Goal: Task Accomplishment & Management: Manage account settings

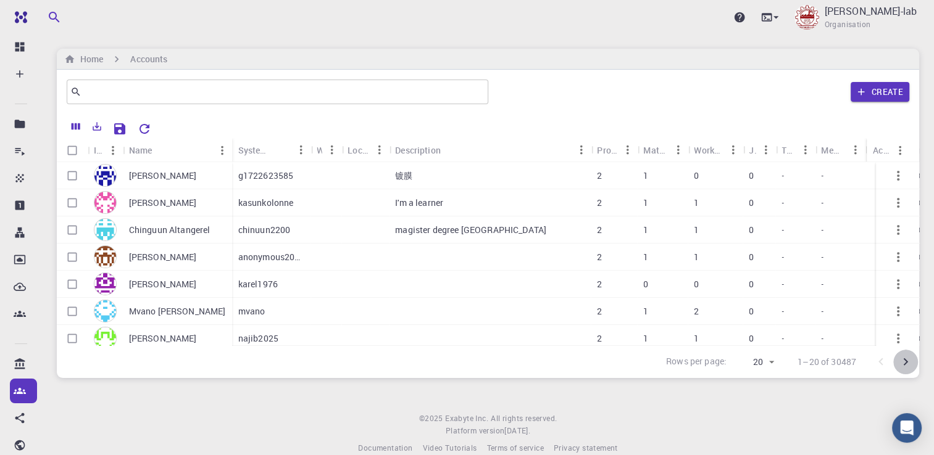
click at [910, 365] on icon "Go to next page" at bounding box center [905, 362] width 15 height 15
click at [761, 364] on body "Ent Dashboard Create New Job New Material Create Material Upload File Import fr…" at bounding box center [467, 237] width 934 height 475
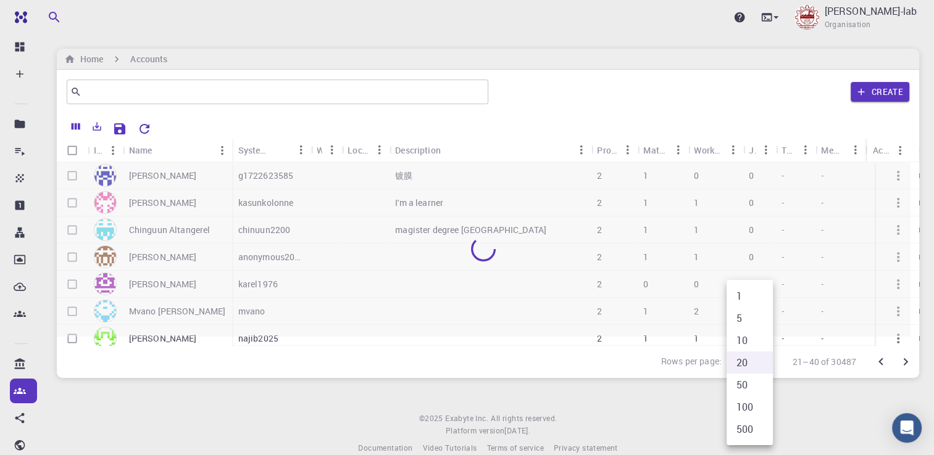
click at [751, 431] on li "500" at bounding box center [749, 429] width 46 height 22
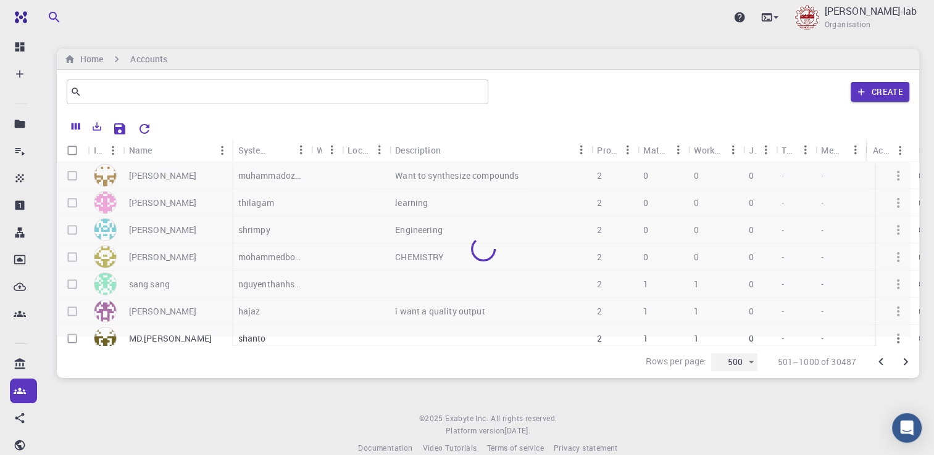
type input "500"
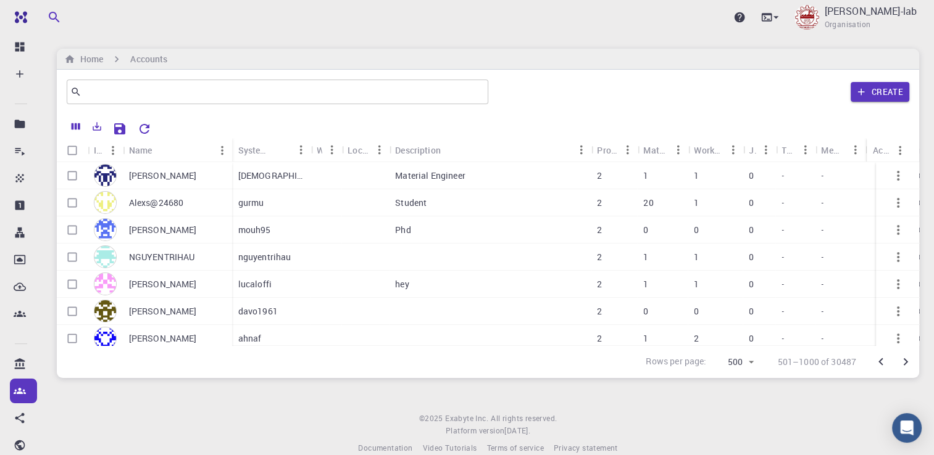
click at [903, 362] on icon "Go to next page" at bounding box center [905, 362] width 15 height 15
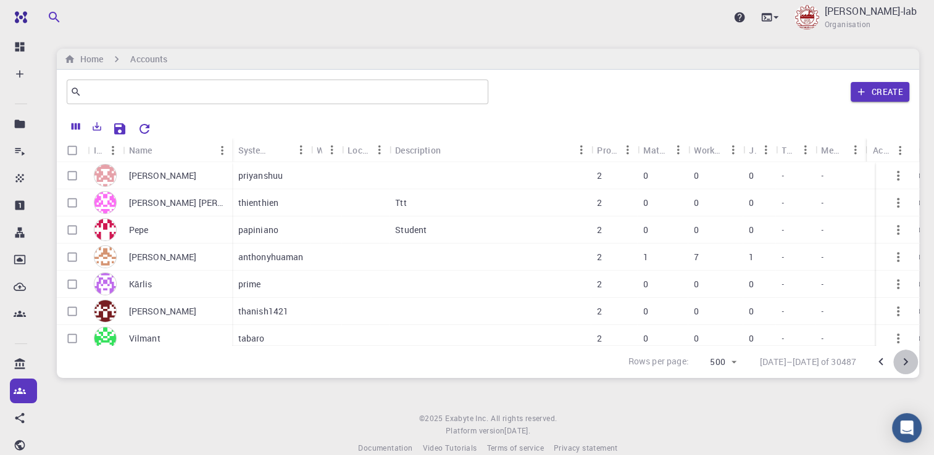
click at [903, 362] on icon "Go to next page" at bounding box center [905, 362] width 15 height 15
click at [69, 125] on button "Columns" at bounding box center [75, 127] width 21 height 20
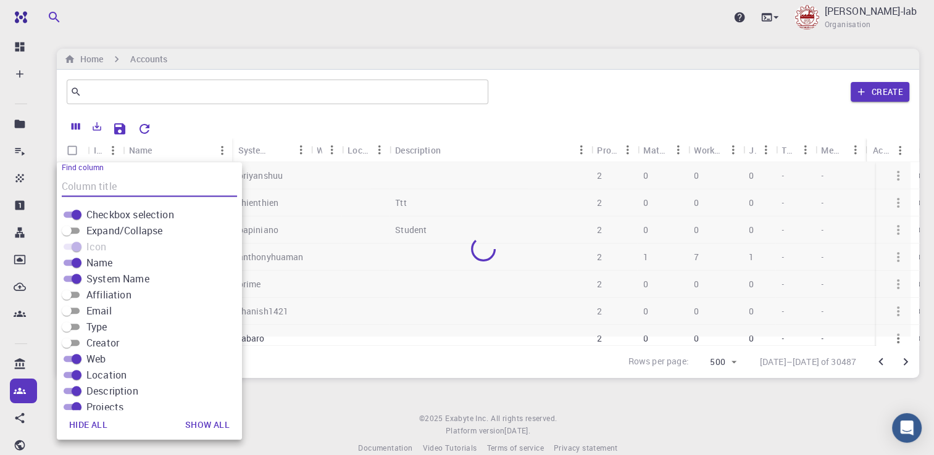
click at [72, 291] on input "Affiliation" at bounding box center [66, 295] width 44 height 15
checkbox input "true"
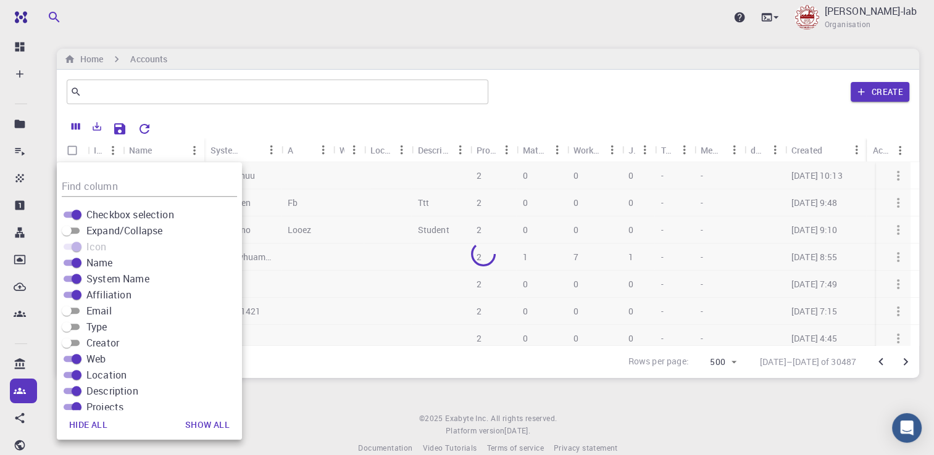
click at [76, 310] on input "Email" at bounding box center [66, 311] width 44 height 15
checkbox input "true"
click at [72, 324] on input "Type" at bounding box center [66, 327] width 44 height 15
checkbox input "true"
click at [72, 339] on input "Creator" at bounding box center [66, 343] width 44 height 15
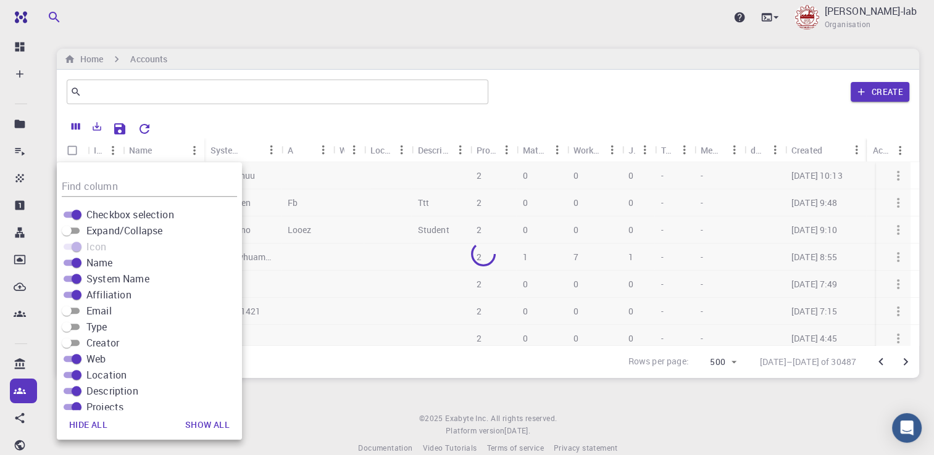
checkbox input "true"
click at [206, 423] on button "Show all" at bounding box center [207, 425] width 64 height 25
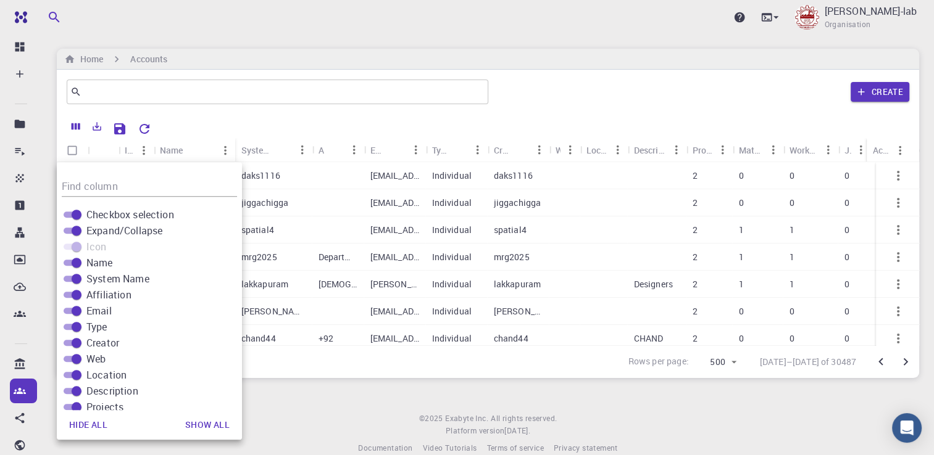
checkbox input "true"
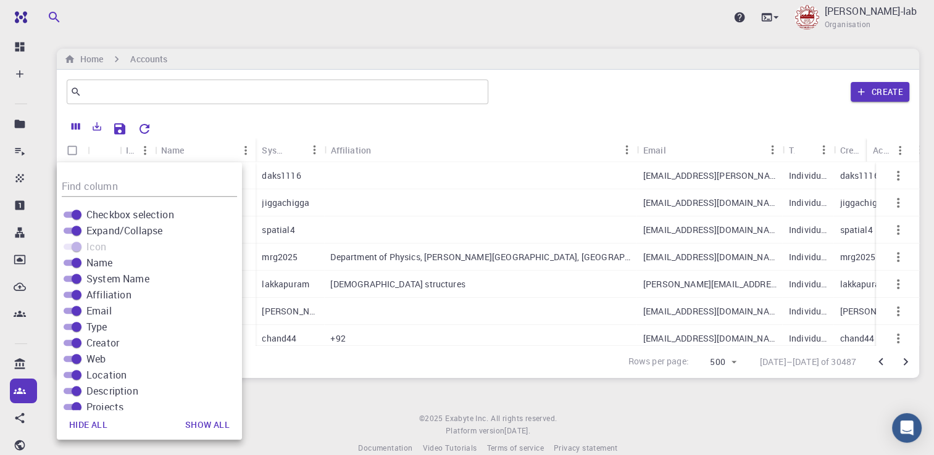
scroll to position [154, 0]
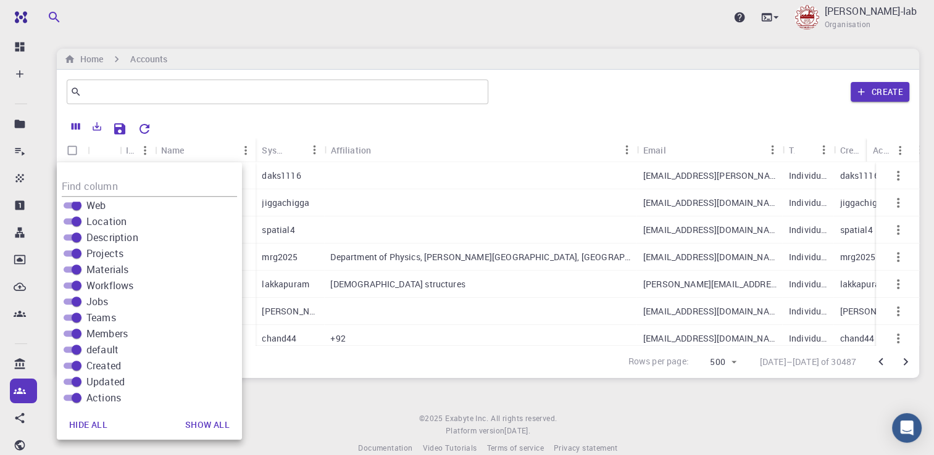
click at [323, 386] on div "Upgrade [PERSON_NAME]-lab Organisation Home Accounts ​ Create Icon Name System …" at bounding box center [488, 237] width 892 height 475
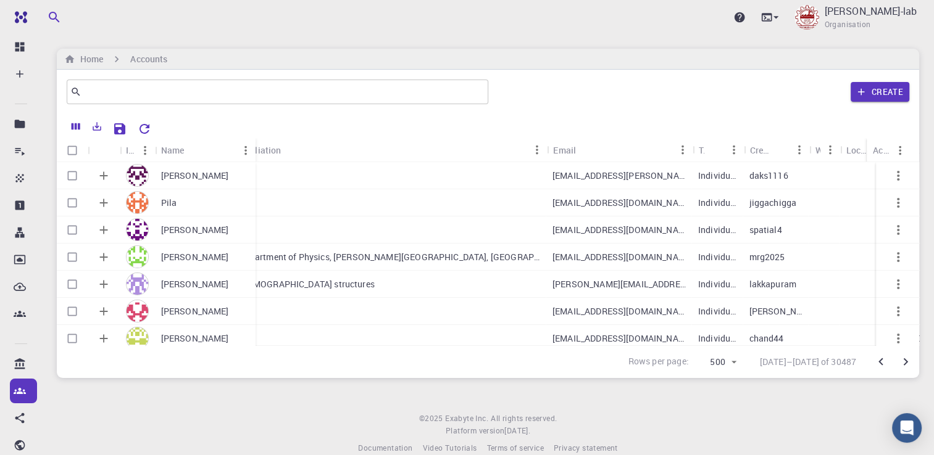
scroll to position [0, 89]
click at [94, 130] on icon "Export" at bounding box center [97, 126] width 9 height 9
click at [107, 149] on body "Ent Dashboard Create New Job New Material Create Material Upload File Import fr…" at bounding box center [467, 237] width 934 height 475
click at [99, 127] on icon "Export" at bounding box center [96, 126] width 11 height 11
click at [122, 154] on li "Download as CSV" at bounding box center [139, 152] width 105 height 22
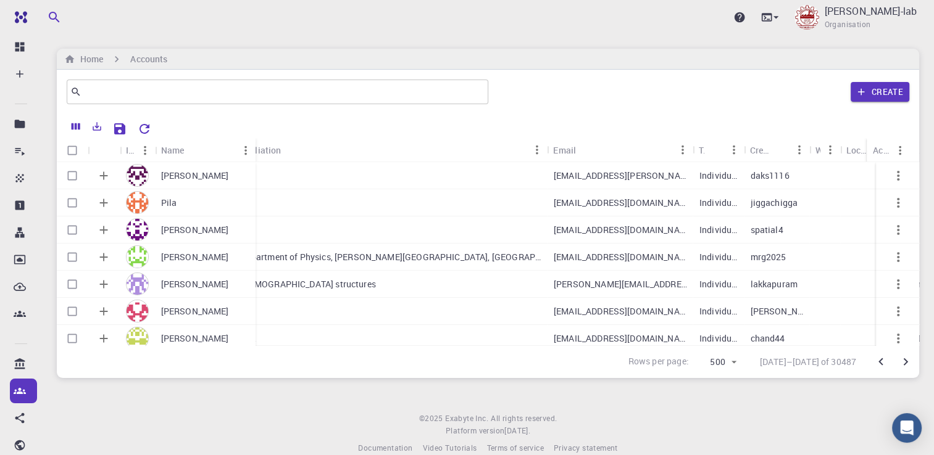
click at [903, 366] on icon "Go to next page" at bounding box center [905, 362] width 15 height 15
click at [766, 423] on footer "© 2025 Exabyte Inc. All rights reserved. Platform version [DATE] . Documentatio…" at bounding box center [488, 434] width 892 height 42
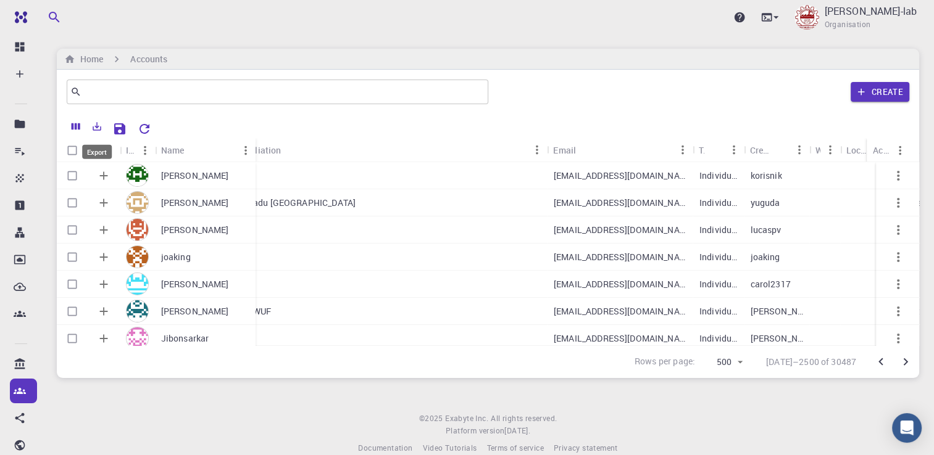
click at [98, 125] on icon "Export" at bounding box center [96, 126] width 11 height 11
click at [114, 152] on li "Download as CSV" at bounding box center [139, 152] width 105 height 22
click at [909, 367] on icon "Go to next page" at bounding box center [905, 362] width 15 height 15
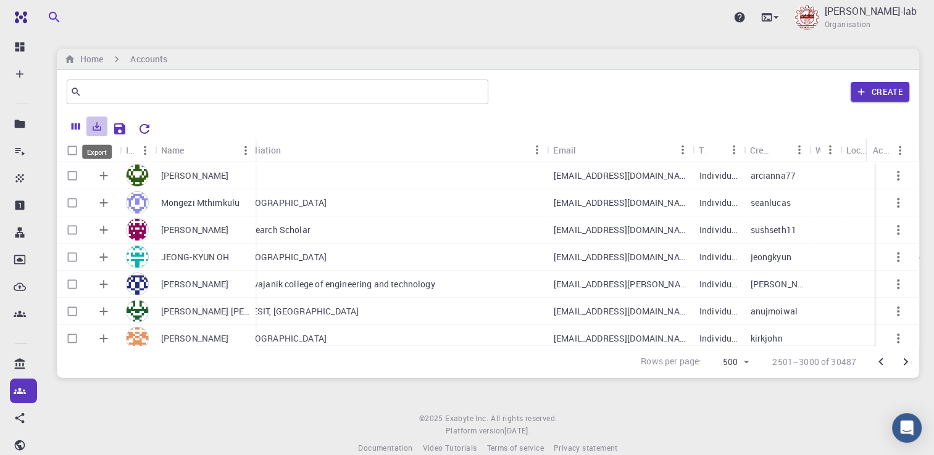
click at [99, 130] on icon "Export" at bounding box center [97, 126] width 9 height 9
click at [169, 149] on li "Download as CSV" at bounding box center [139, 152] width 105 height 22
click at [908, 367] on icon "Go to next page" at bounding box center [905, 362] width 15 height 15
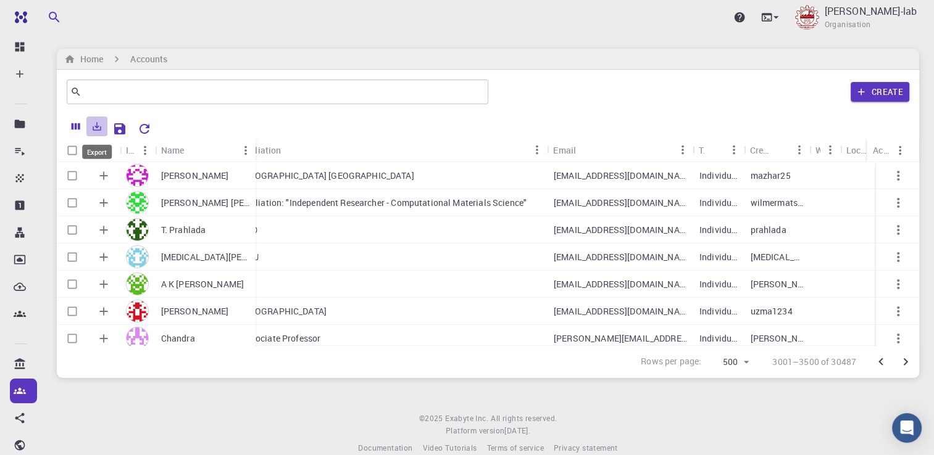
click at [98, 125] on icon "Export" at bounding box center [96, 126] width 11 height 11
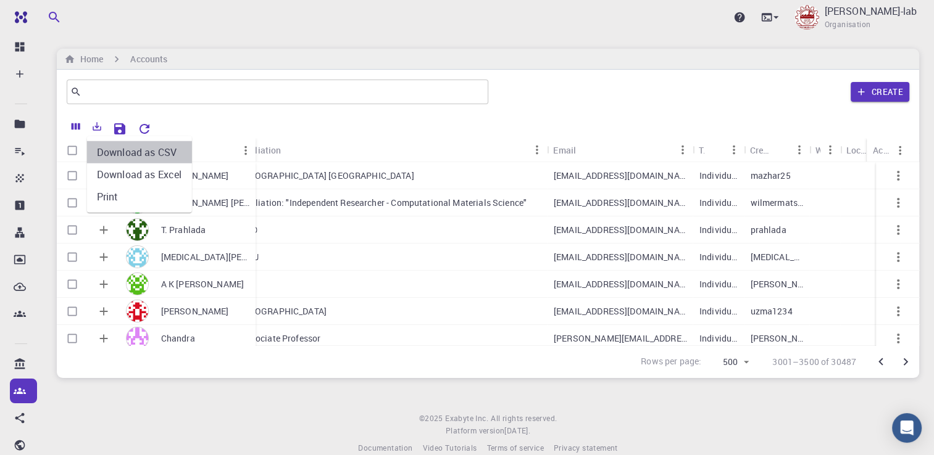
click at [160, 156] on li "Download as CSV" at bounding box center [139, 152] width 105 height 22
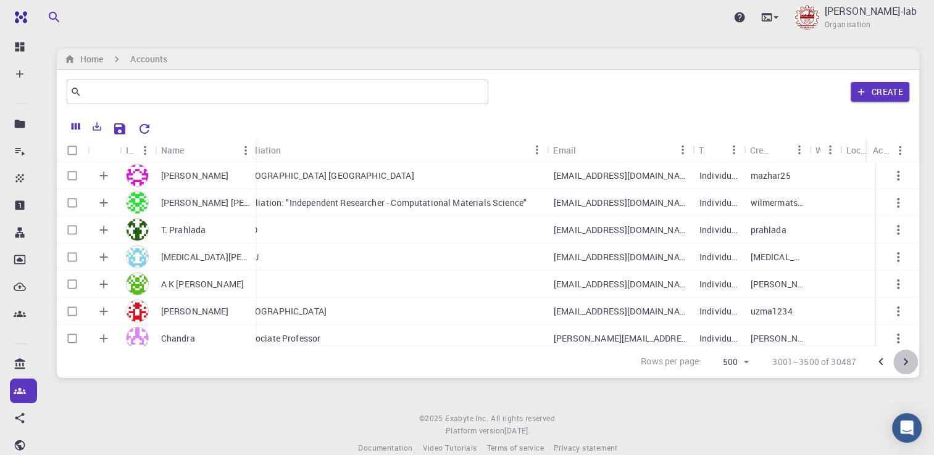
click at [905, 364] on icon "Go to next page" at bounding box center [905, 362] width 4 height 7
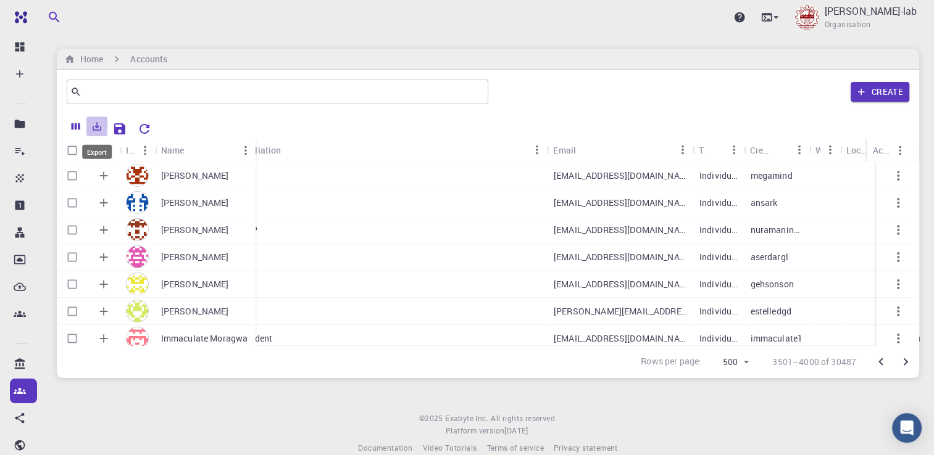
click at [99, 125] on icon "Export" at bounding box center [96, 126] width 11 height 11
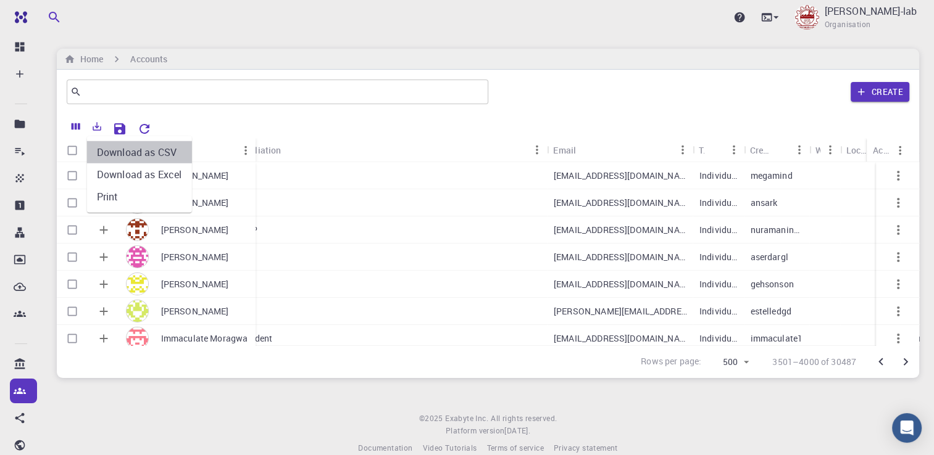
click at [116, 149] on li "Download as CSV" at bounding box center [139, 152] width 105 height 22
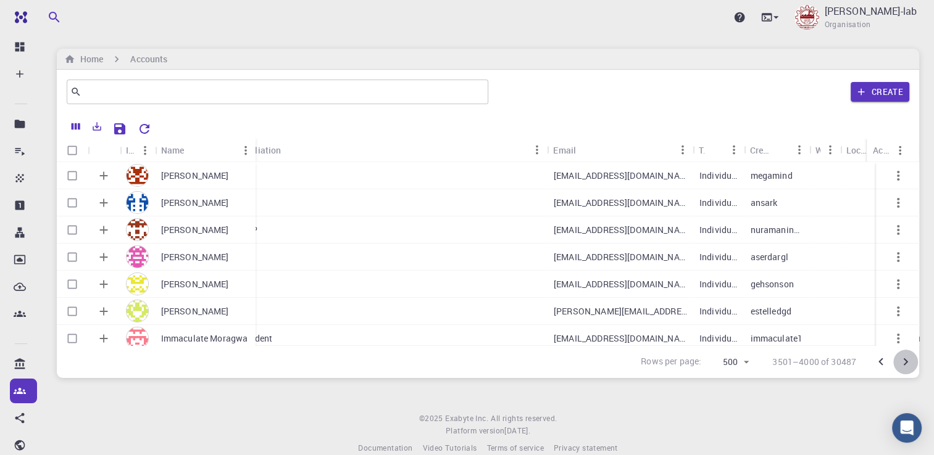
click at [907, 362] on icon "Go to next page" at bounding box center [905, 362] width 4 height 7
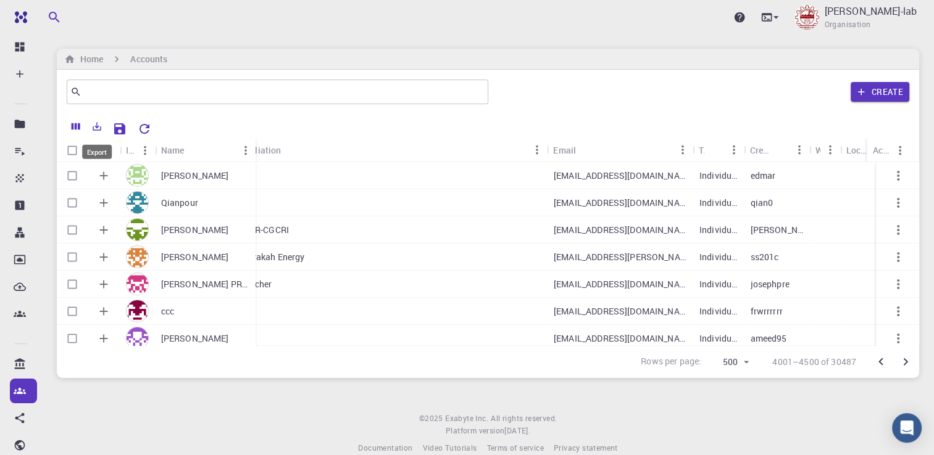
click at [99, 127] on icon "Export" at bounding box center [96, 126] width 11 height 11
click at [120, 154] on li "Download as CSV" at bounding box center [139, 152] width 105 height 22
click at [905, 367] on icon "Go to next page" at bounding box center [905, 362] width 15 height 15
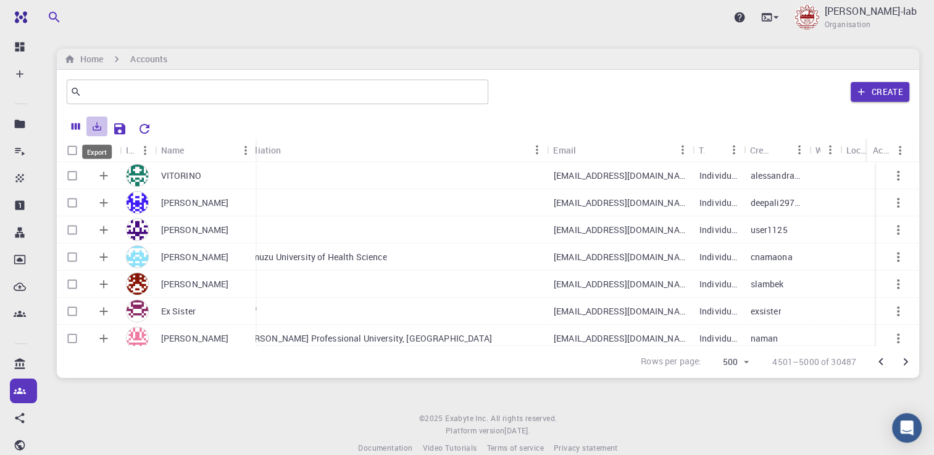
click at [96, 126] on icon "Export" at bounding box center [97, 126] width 9 height 9
click at [117, 149] on li "Download as CSV" at bounding box center [139, 152] width 105 height 22
click at [903, 367] on icon "Go to next page" at bounding box center [905, 362] width 15 height 15
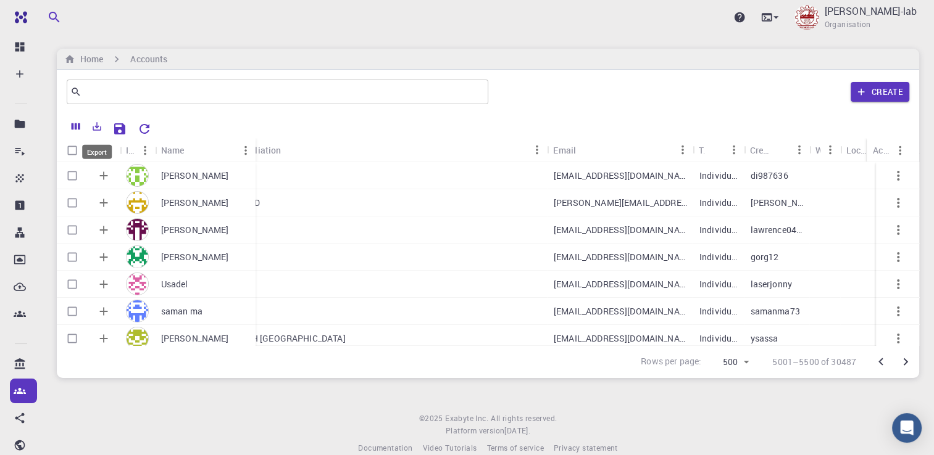
click at [94, 133] on button "Export" at bounding box center [96, 127] width 21 height 20
click at [112, 152] on li "Download as CSV" at bounding box center [139, 152] width 105 height 22
click at [905, 365] on icon "Go to next page" at bounding box center [905, 362] width 15 height 15
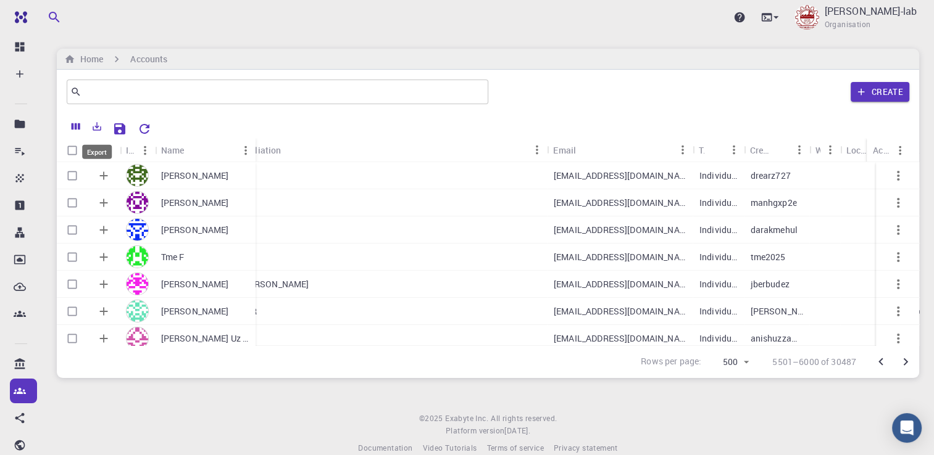
click at [94, 126] on icon "Export" at bounding box center [96, 126] width 11 height 11
click at [125, 154] on li "Download as CSV" at bounding box center [139, 152] width 105 height 22
click at [806, 413] on footer "© 2025 Exabyte Inc. All rights reserved. Platform version [DATE] . Documentatio…" at bounding box center [488, 434] width 892 height 42
click at [908, 368] on icon "Go to next page" at bounding box center [905, 362] width 15 height 15
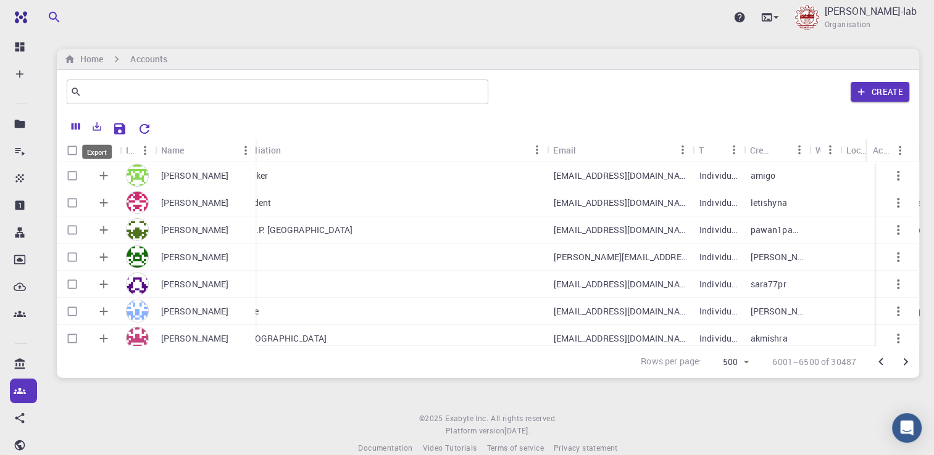
click at [94, 127] on icon "Export" at bounding box center [96, 126] width 11 height 11
click at [120, 157] on li "Download as CSV" at bounding box center [139, 152] width 105 height 22
click at [610, 398] on div "Upgrade [PERSON_NAME]-lab Organisation Home Accounts ​ Create Icon Name System …" at bounding box center [488, 237] width 892 height 475
click at [906, 363] on icon "Go to next page" at bounding box center [905, 362] width 4 height 7
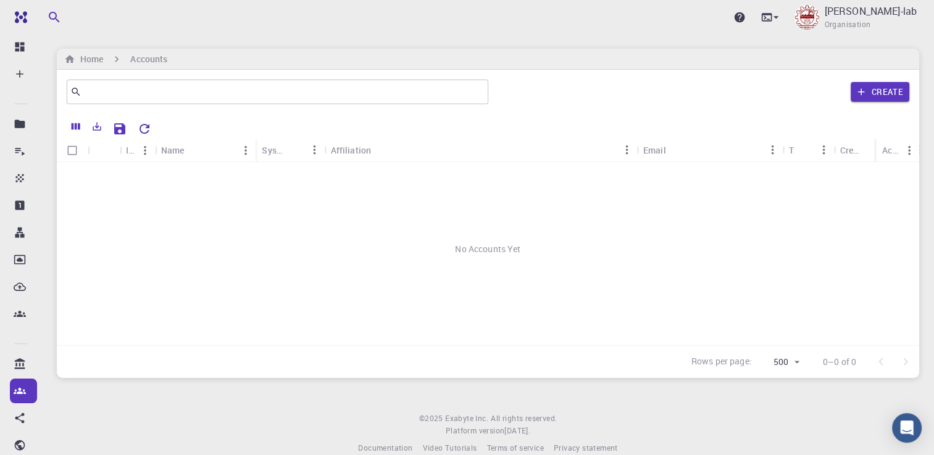
scroll to position [0, 0]
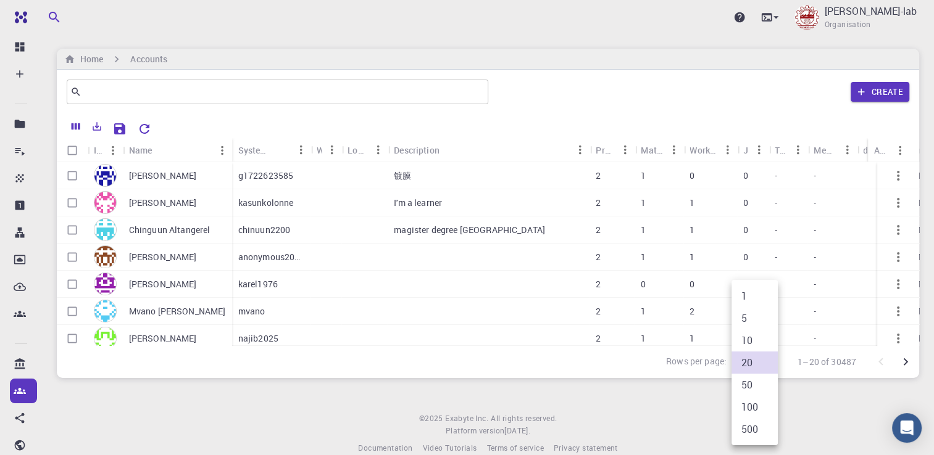
click at [773, 363] on body "Ent Dashboard Create New Job New Material Create Material Upload File Import fr…" at bounding box center [467, 237] width 934 height 475
click at [760, 420] on li "500" at bounding box center [754, 429] width 46 height 22
type input "500"
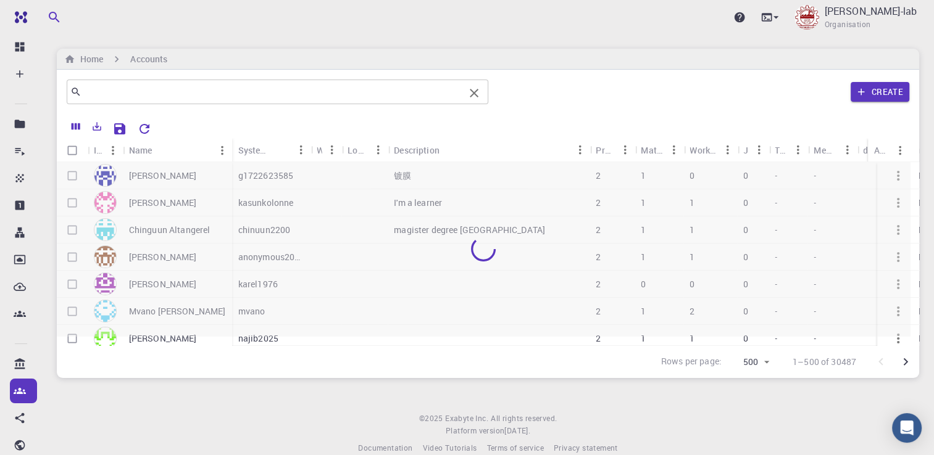
click at [233, 99] on input "text" at bounding box center [272, 91] width 383 height 17
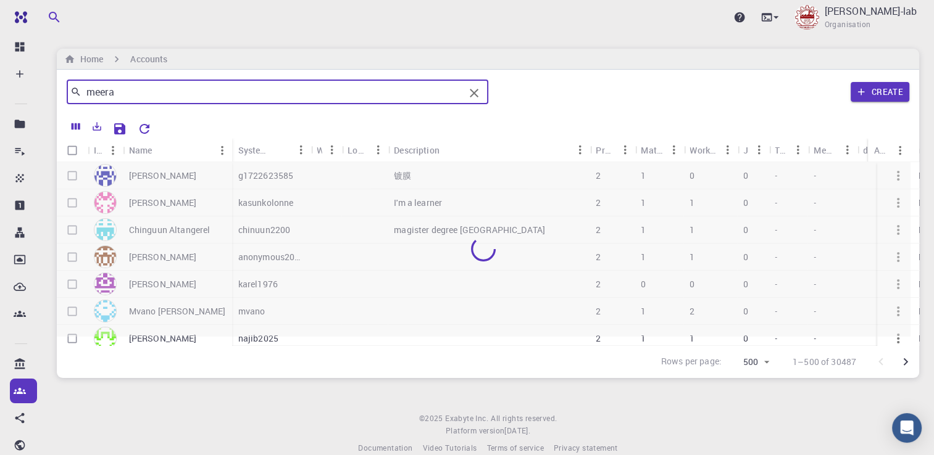
type input "meera"
